Goal: Check status: Check status

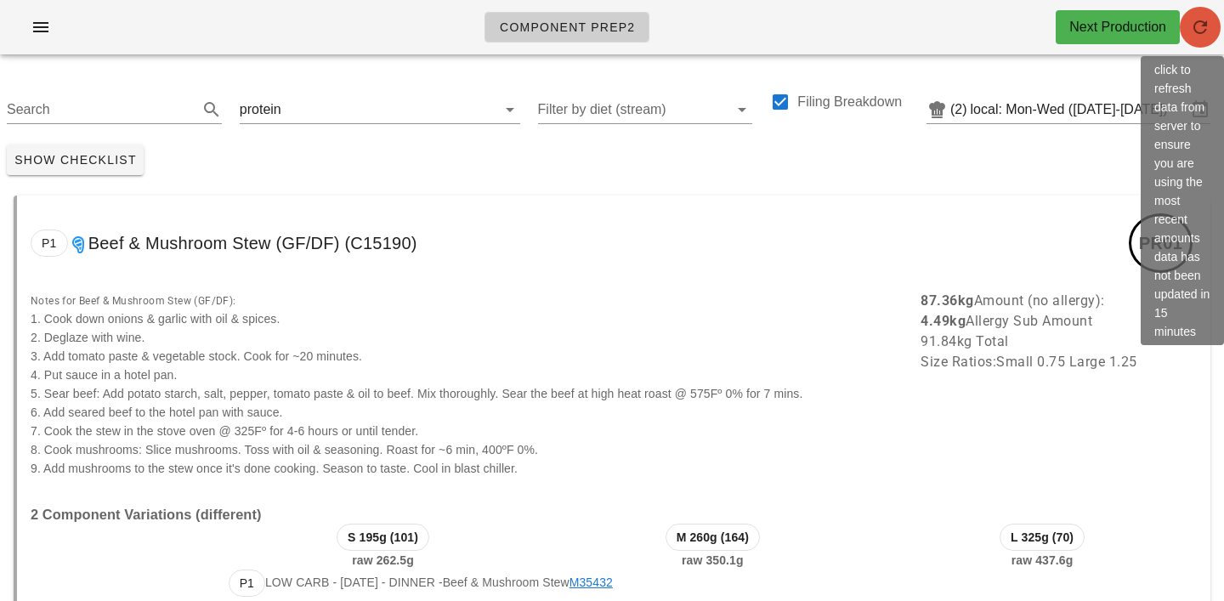
click at [1210, 32] on span "button" at bounding box center [1199, 27] width 41 height 20
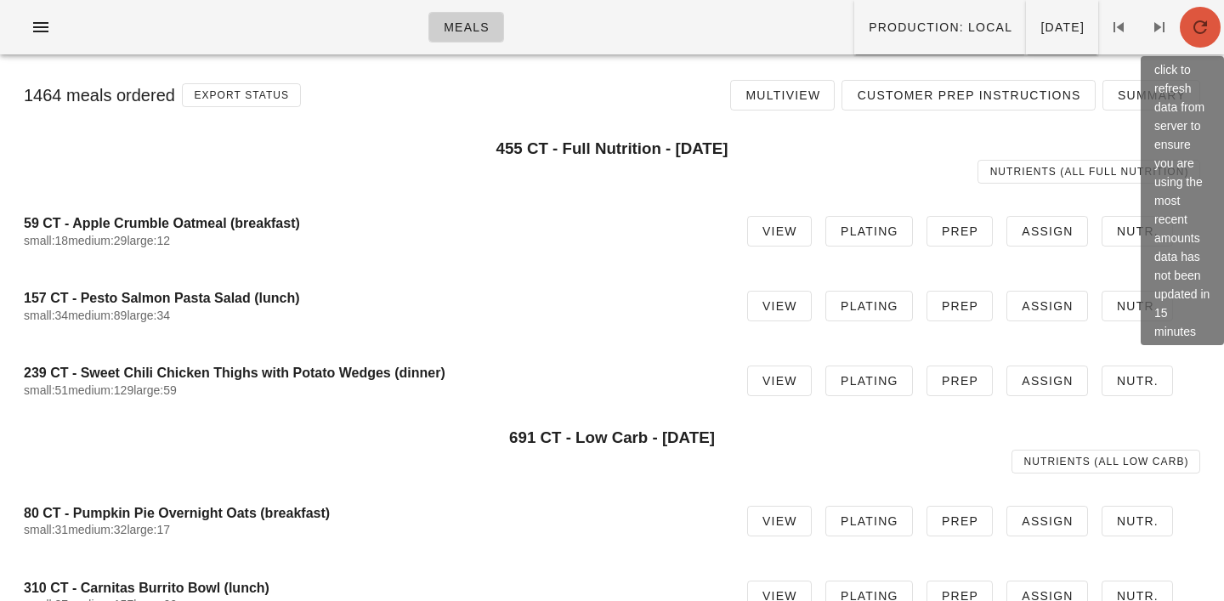
click at [1204, 31] on icon "button" at bounding box center [1200, 27] width 20 height 20
